Goal: Task Accomplishment & Management: Use online tool/utility

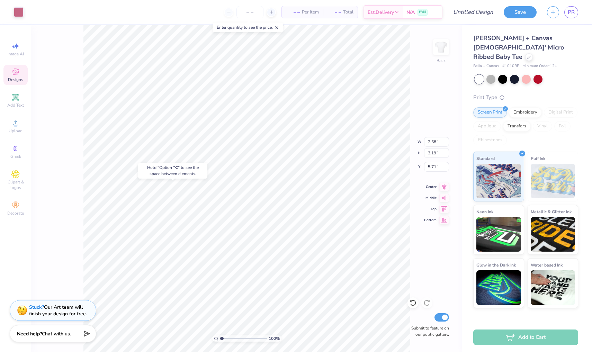
type input "6.37"
type input "3.20"
type input "7.11"
type input "3.19"
type input "11.81"
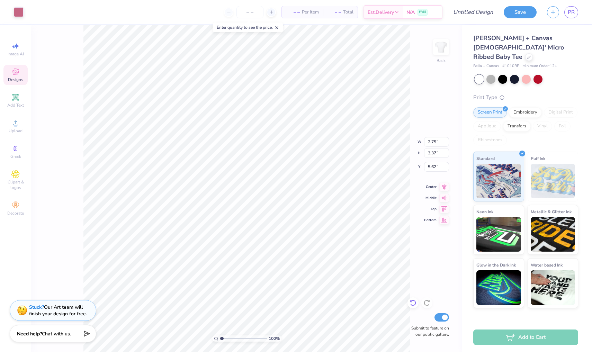
click at [411, 304] on icon at bounding box center [413, 303] width 7 height 7
click at [17, 170] on icon at bounding box center [15, 174] width 8 height 8
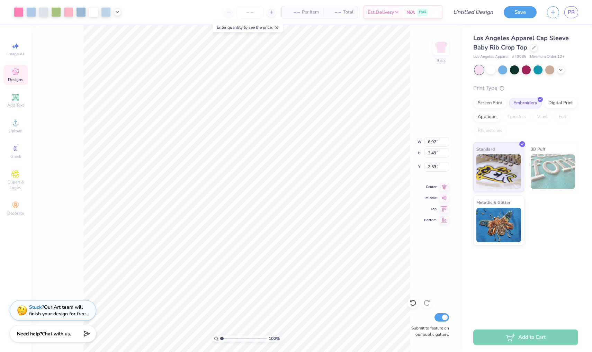
click at [17, 80] on span "Designs" at bounding box center [15, 80] width 15 height 6
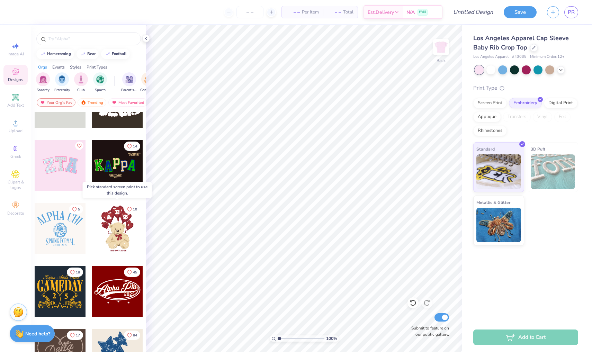
scroll to position [99, 0]
click at [563, 68] on icon at bounding box center [561, 69] width 6 height 6
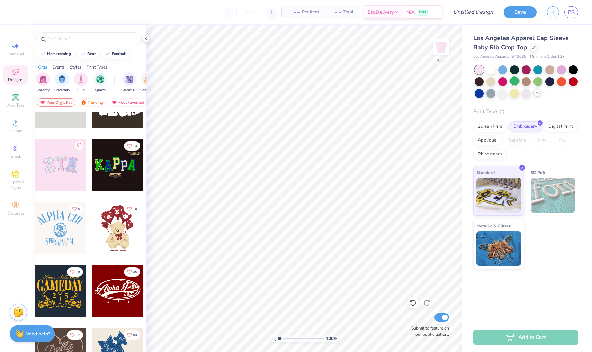
click at [515, 83] on div at bounding box center [514, 81] width 9 height 9
click at [552, 84] on div at bounding box center [549, 81] width 9 height 9
click at [516, 83] on div at bounding box center [514, 81] width 9 height 9
click at [11, 123] on div "Upload" at bounding box center [15, 126] width 24 height 20
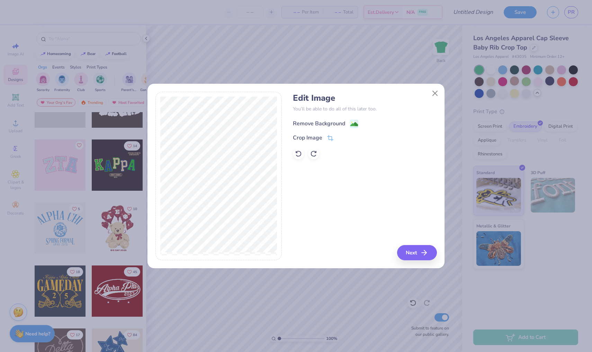
click at [353, 124] on image at bounding box center [354, 125] width 8 height 8
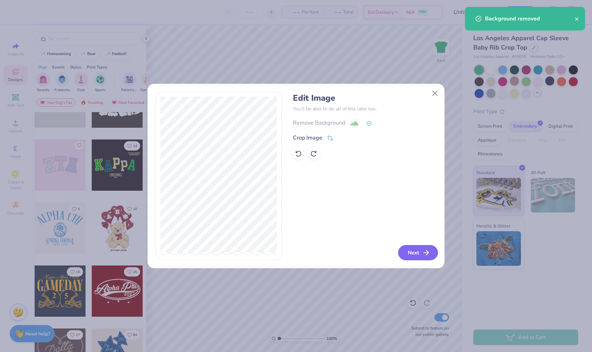
click at [422, 251] on button "Next" at bounding box center [418, 252] width 40 height 15
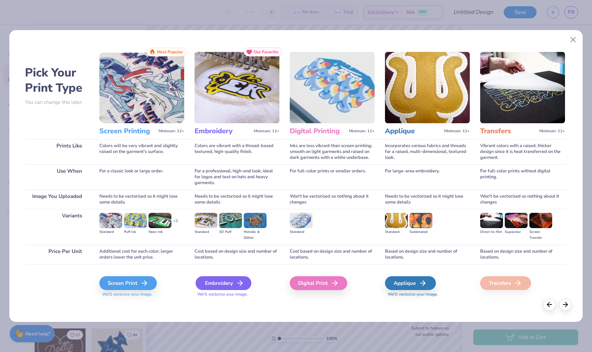
click at [222, 278] on div "Embroidery" at bounding box center [224, 283] width 56 height 14
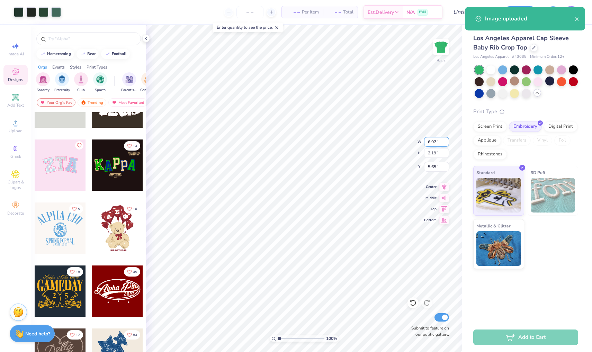
type input "0.50"
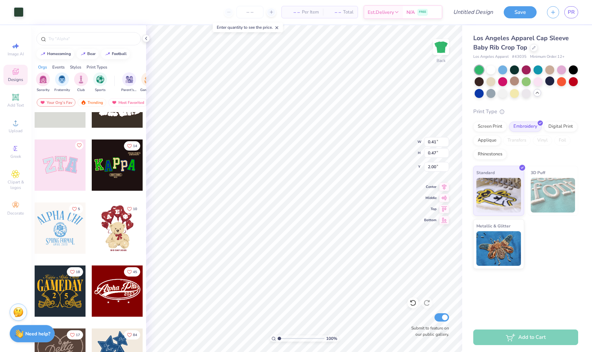
type input "2.20"
click at [416, 302] on icon at bounding box center [413, 303] width 7 height 7
type input "0.59"
type input "1.64"
click at [412, 302] on icon at bounding box center [413, 303] width 7 height 7
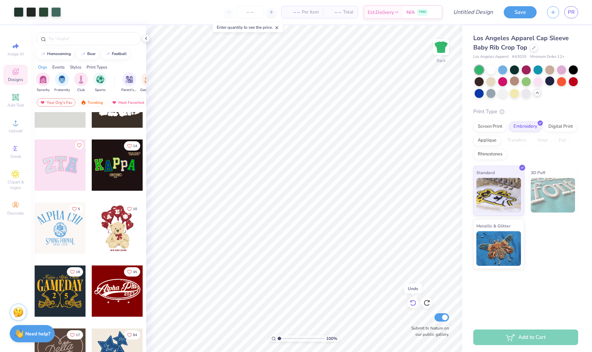
click at [413, 302] on icon at bounding box center [413, 303] width 7 height 7
click at [17, 15] on div at bounding box center [19, 12] width 10 height 10
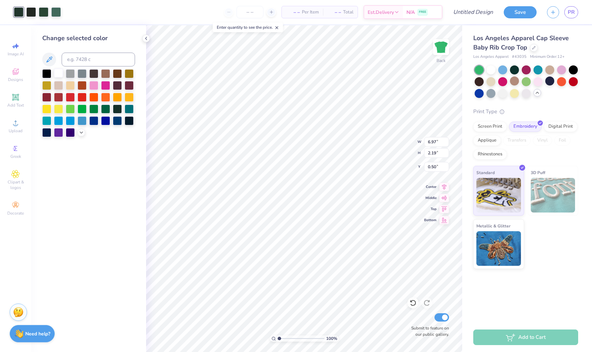
click at [59, 72] on div at bounding box center [58, 73] width 9 height 9
click at [30, 11] on div at bounding box center [31, 12] width 10 height 10
click at [57, 75] on div at bounding box center [58, 73] width 9 height 9
click at [32, 11] on div at bounding box center [31, 12] width 10 height 10
click at [56, 77] on div at bounding box center [58, 73] width 9 height 9
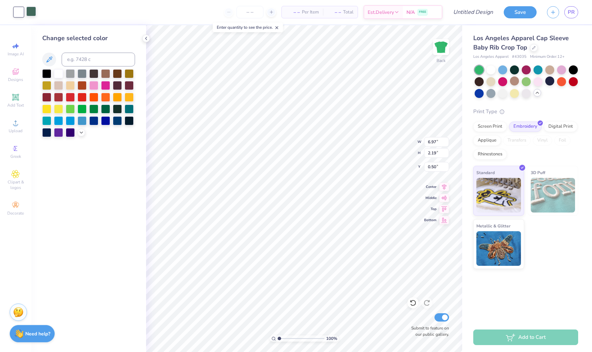
click at [30, 14] on div at bounding box center [31, 12] width 10 height 10
click at [57, 73] on div at bounding box center [58, 73] width 9 height 9
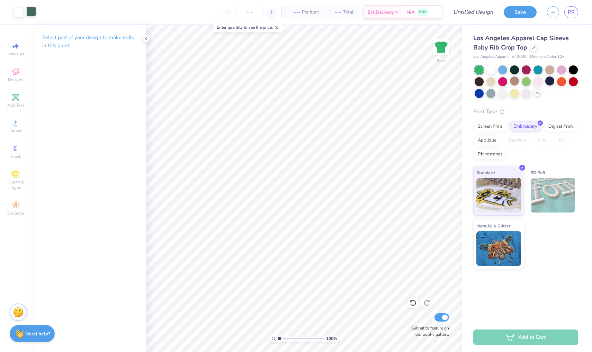
click at [32, 11] on div at bounding box center [31, 12] width 10 height 10
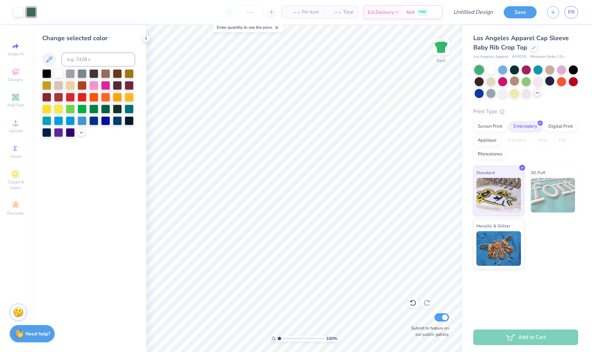
click at [59, 73] on div at bounding box center [58, 73] width 9 height 9
click at [59, 71] on div at bounding box center [58, 73] width 9 height 9
click at [61, 77] on div at bounding box center [58, 73] width 9 height 9
click at [33, 12] on div at bounding box center [31, 12] width 10 height 10
click at [59, 73] on div at bounding box center [58, 73] width 9 height 9
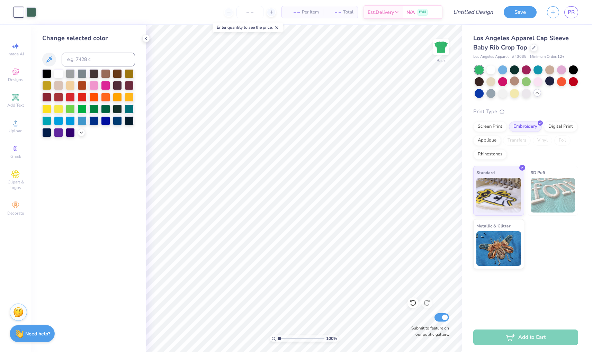
click at [38, 12] on div "Art colors – – Per Item – – Total Est. Delivery N/A FREE Design Title Save PR" at bounding box center [296, 12] width 592 height 24
click at [33, 12] on div at bounding box center [31, 12] width 10 height 10
click at [57, 73] on div at bounding box center [58, 73] width 9 height 9
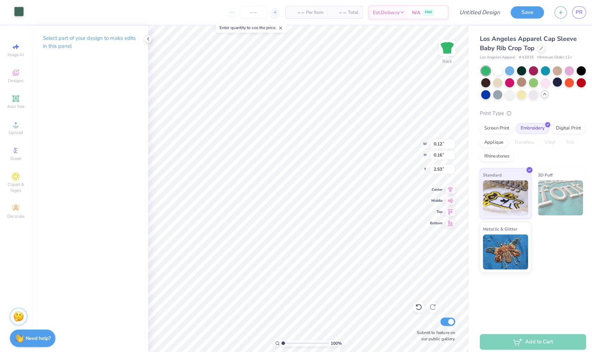
click at [18, 16] on div at bounding box center [19, 12] width 10 height 10
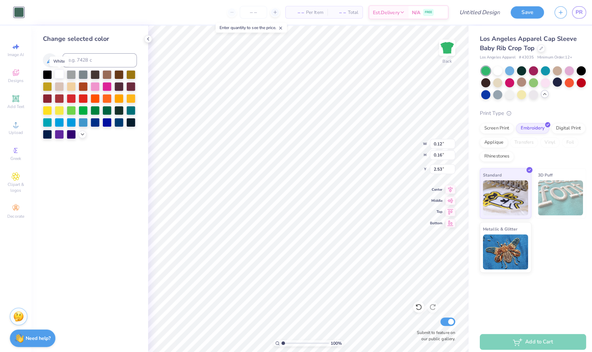
click at [56, 74] on div at bounding box center [58, 73] width 9 height 9
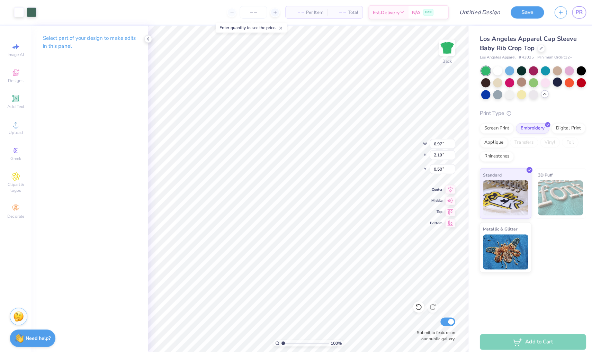
click at [463, 184] on div "Art colors – – Per Item – – Total Est. Delivery N/A FREE Design Title Save PR I…" at bounding box center [296, 176] width 592 height 352
type input "6.98"
click at [445, 141] on input "6.98" at bounding box center [436, 142] width 25 height 10
click at [446, 151] on input "2.2" at bounding box center [436, 153] width 25 height 10
type input "2.21"
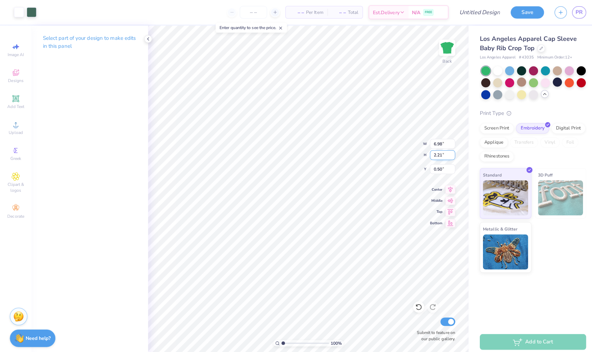
click at [446, 151] on input "2.21" at bounding box center [436, 153] width 25 height 10
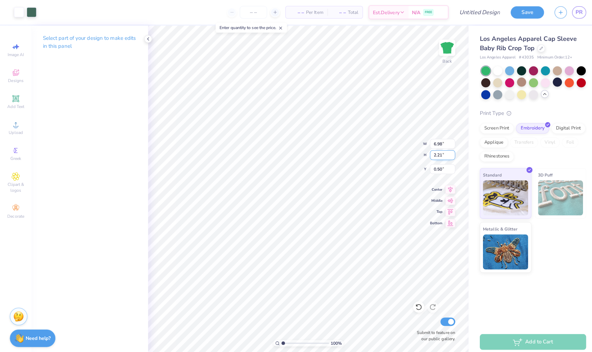
click at [446, 151] on input "2.21" at bounding box center [436, 153] width 25 height 10
click at [523, 80] on div at bounding box center [526, 81] width 9 height 9
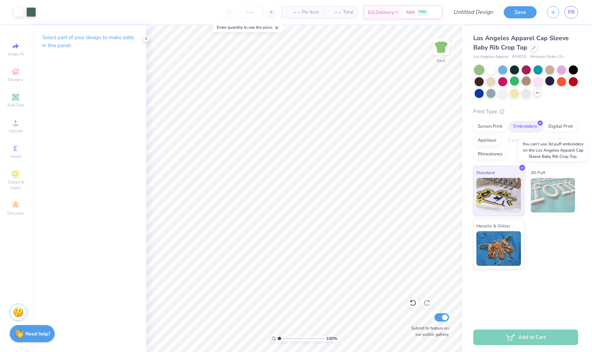
click at [564, 200] on img at bounding box center [553, 195] width 45 height 35
click at [537, 169] on span "3D Puff" at bounding box center [538, 172] width 15 height 7
click at [513, 238] on img at bounding box center [498, 247] width 45 height 35
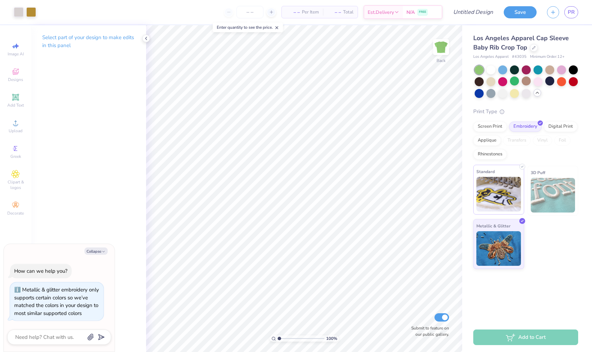
click at [510, 186] on img at bounding box center [498, 194] width 45 height 35
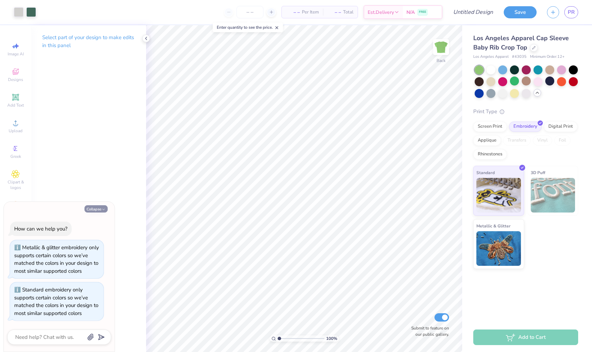
click at [92, 205] on button "Collapse" at bounding box center [95, 208] width 23 height 7
type textarea "x"
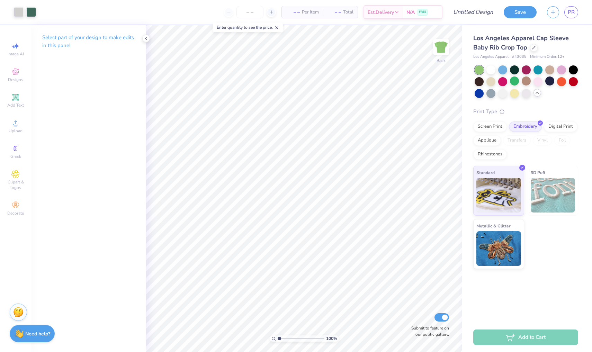
click at [325, 14] on div "– – Total" at bounding box center [340, 12] width 35 height 12
click at [309, 14] on span "Per Item" at bounding box center [310, 12] width 17 height 7
click at [271, 10] on icon at bounding box center [271, 12] width 5 height 5
type input "12"
